Goal: Find specific page/section: Find specific page/section

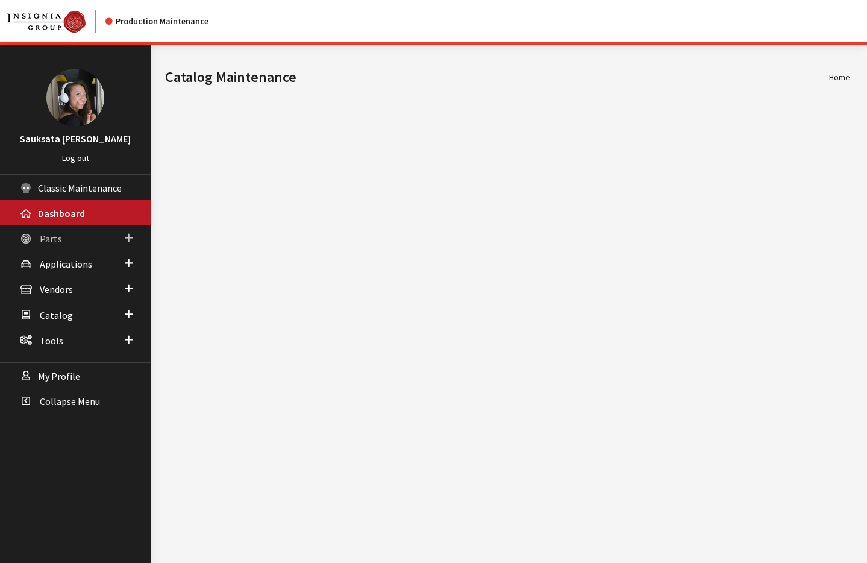
click at [86, 243] on link "Parts" at bounding box center [75, 237] width 151 height 25
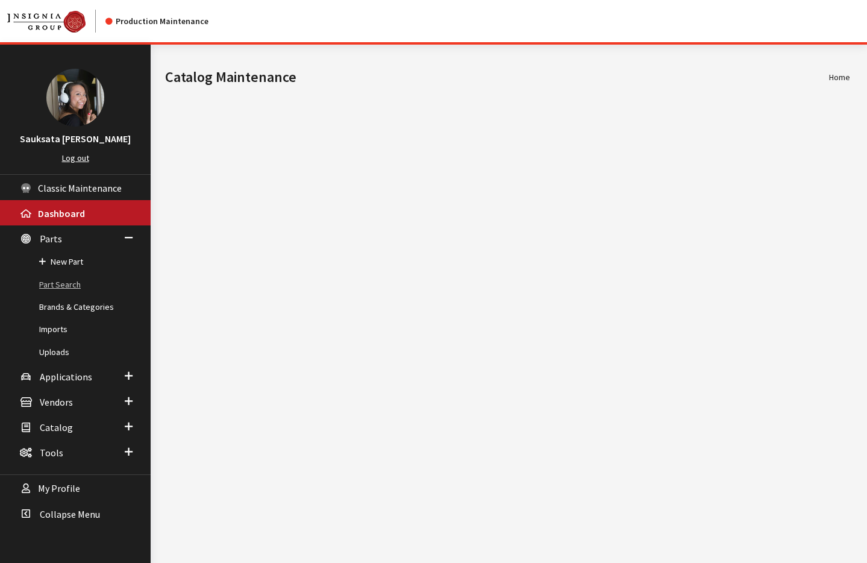
click at [84, 281] on link "Part Search" at bounding box center [75, 284] width 151 height 22
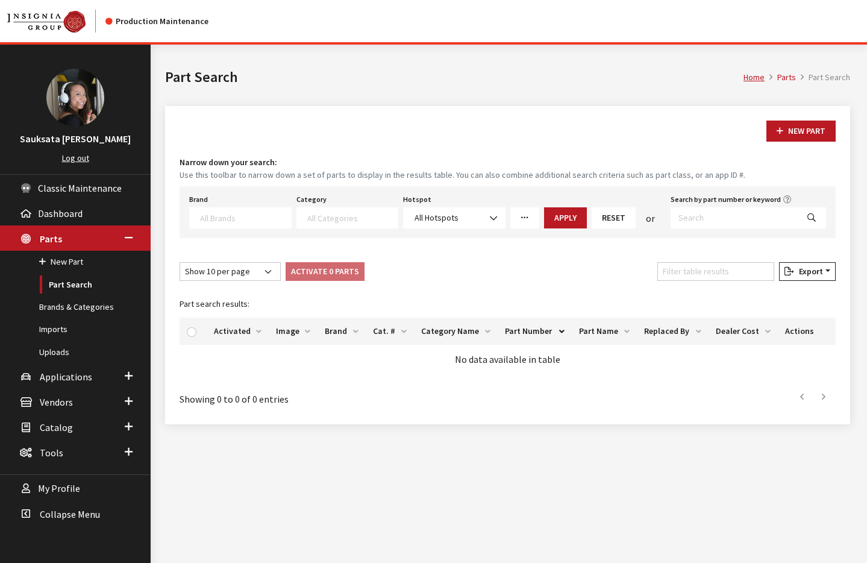
select select
click at [526, 219] on icon "More Filters" at bounding box center [524, 218] width 8 height 8
click at [461, 262] on div "Show 10 per page Show 25 per page Show 50 per page Show 100 per page Show 1000 …" at bounding box center [507, 273] width 661 height 23
click at [519, 216] on link "More Filters" at bounding box center [524, 217] width 29 height 21
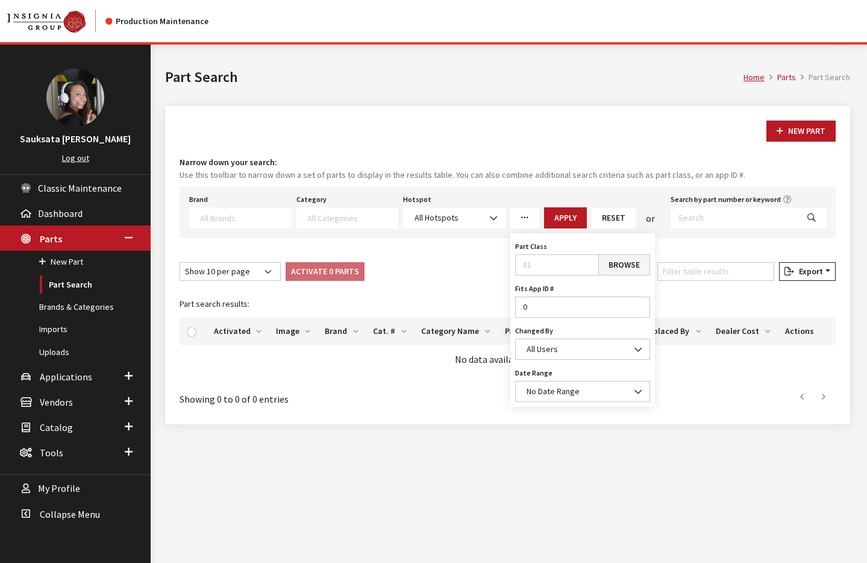
drag, startPoint x: 523, startPoint y: 216, endPoint x: 512, endPoint y: 217, distance: 10.9
click at [523, 216] on icon "More Filters" at bounding box center [524, 218] width 8 height 8
click at [484, 219] on span at bounding box center [494, 218] width 20 height 20
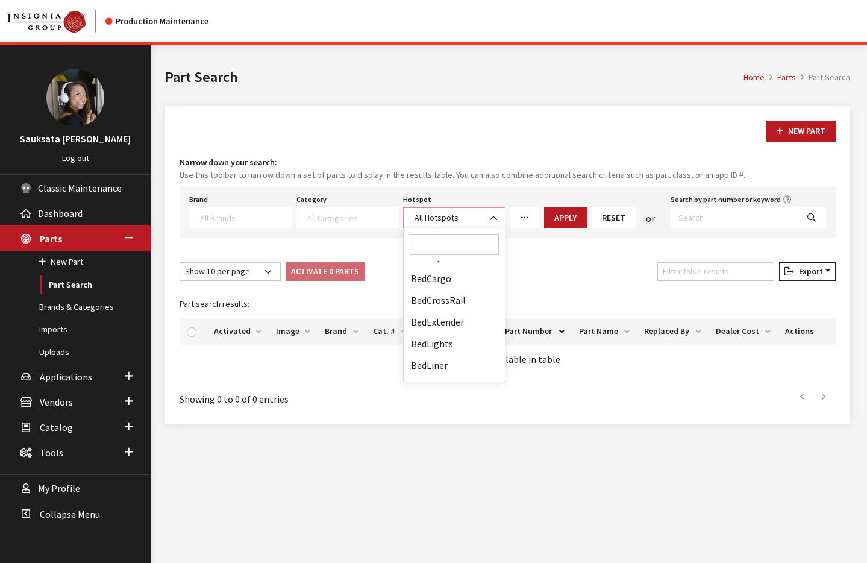
scroll to position [105, 0]
click at [569, 280] on div "Show 10 per page Show 25 per page Show 50 per page Show 100 per page Show 1000 …" at bounding box center [507, 273] width 661 height 23
click at [457, 216] on span "All Hotspots" at bounding box center [454, 217] width 87 height 13
